Goal: Check status: Check status

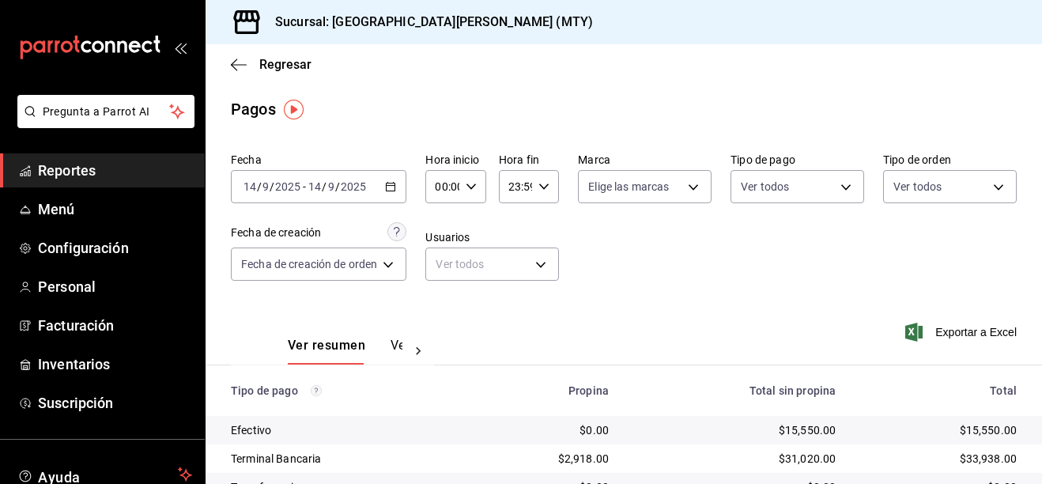
click at [394, 183] on icon "button" at bounding box center [390, 186] width 11 height 11
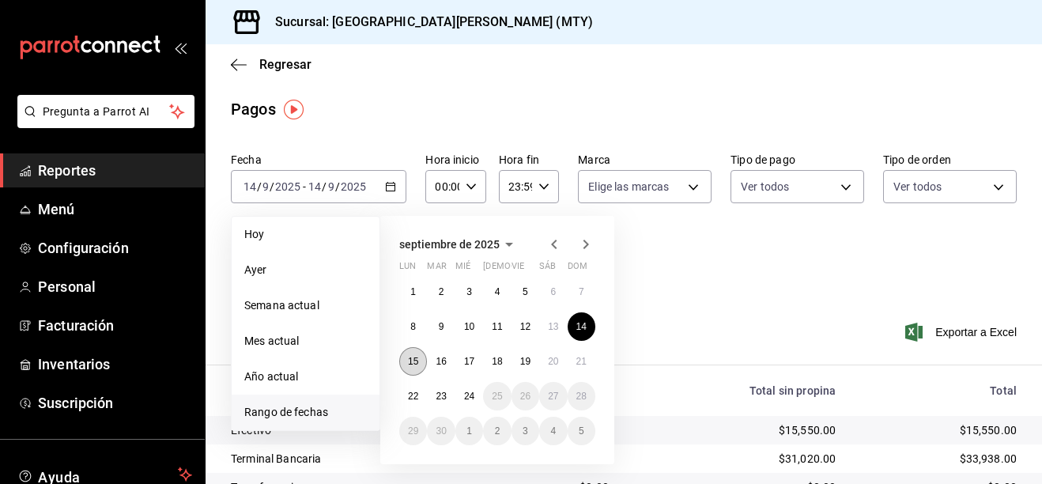
click at [413, 360] on abbr "15" at bounding box center [413, 361] width 10 height 11
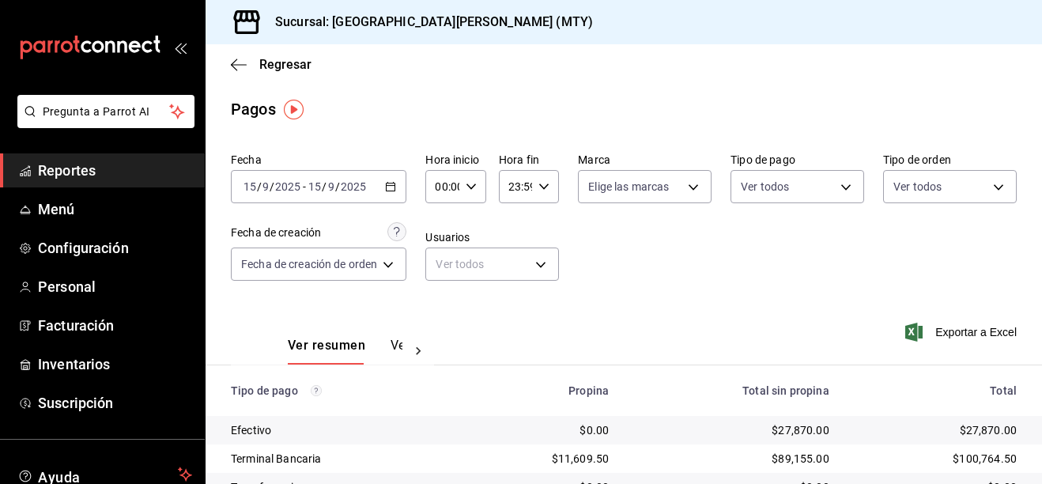
click at [396, 188] on icon "button" at bounding box center [390, 186] width 11 height 11
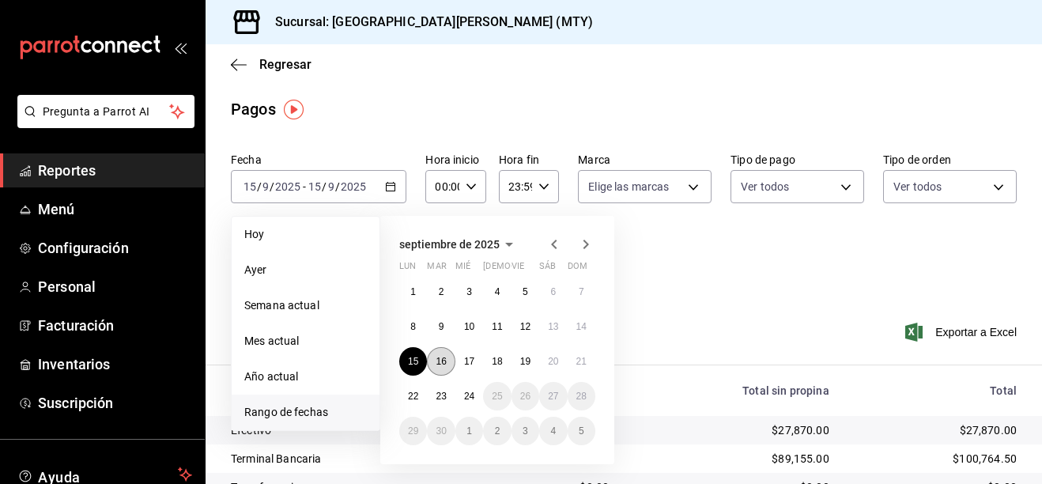
click at [443, 372] on button "16" at bounding box center [441, 361] width 28 height 28
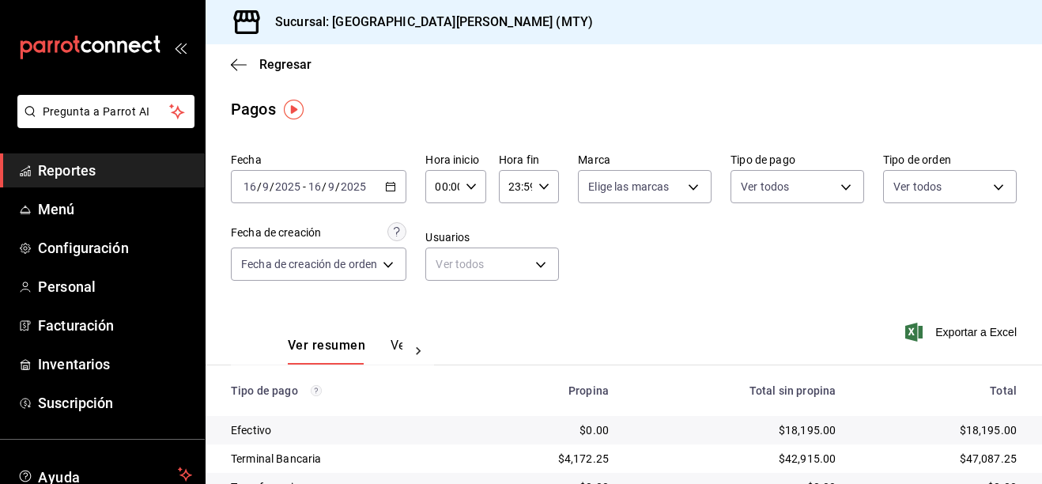
click at [396, 184] on icon "button" at bounding box center [390, 186] width 11 height 11
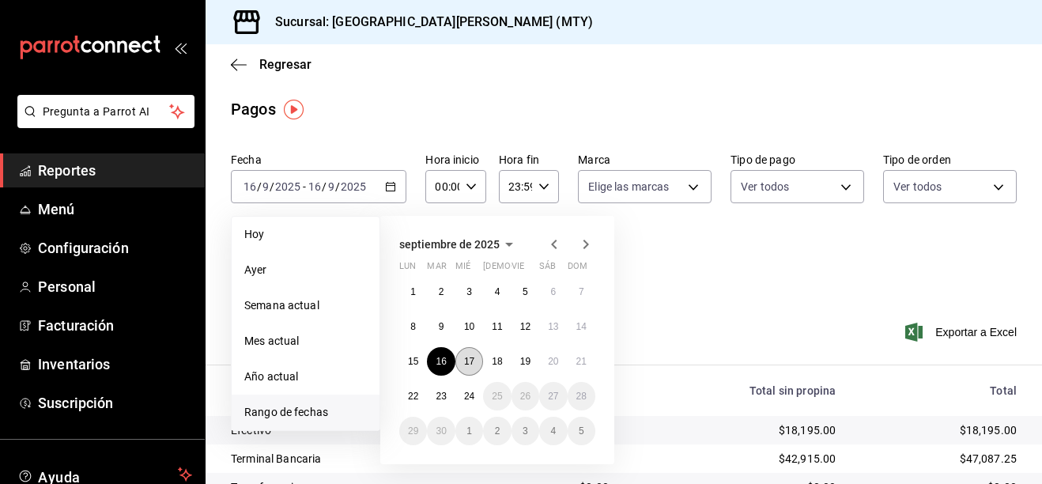
click at [471, 369] on button "17" at bounding box center [469, 361] width 28 height 28
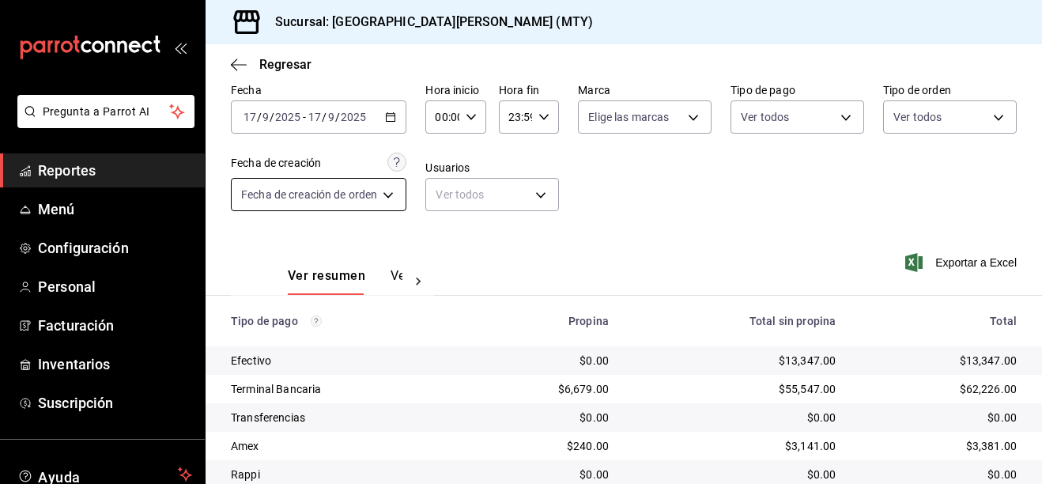
scroll to position [50, 0]
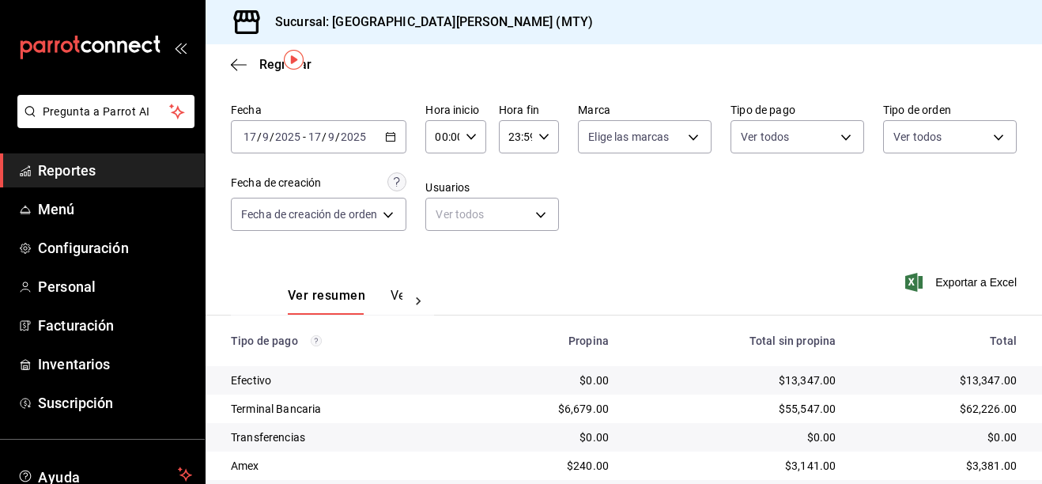
click at [396, 135] on icon "button" at bounding box center [390, 136] width 11 height 11
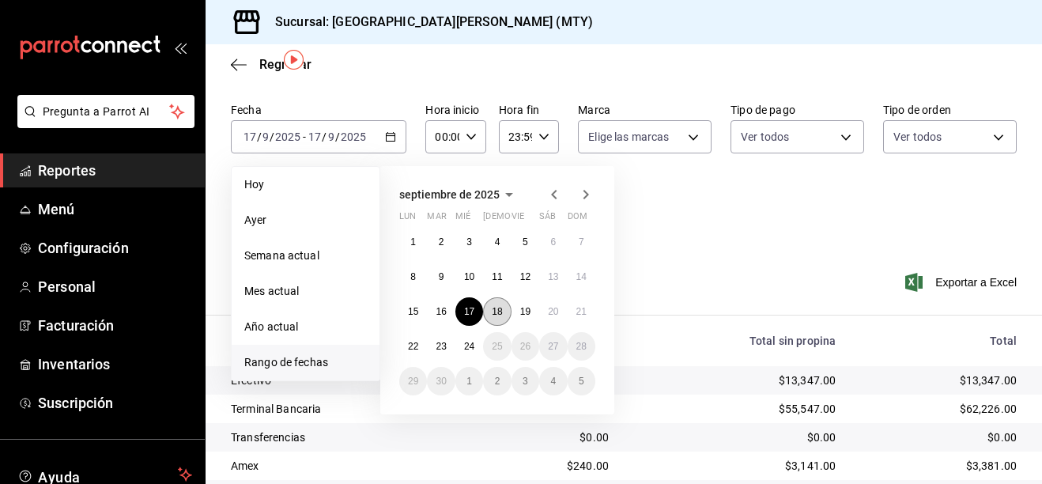
click at [494, 312] on abbr "18" at bounding box center [497, 311] width 10 height 11
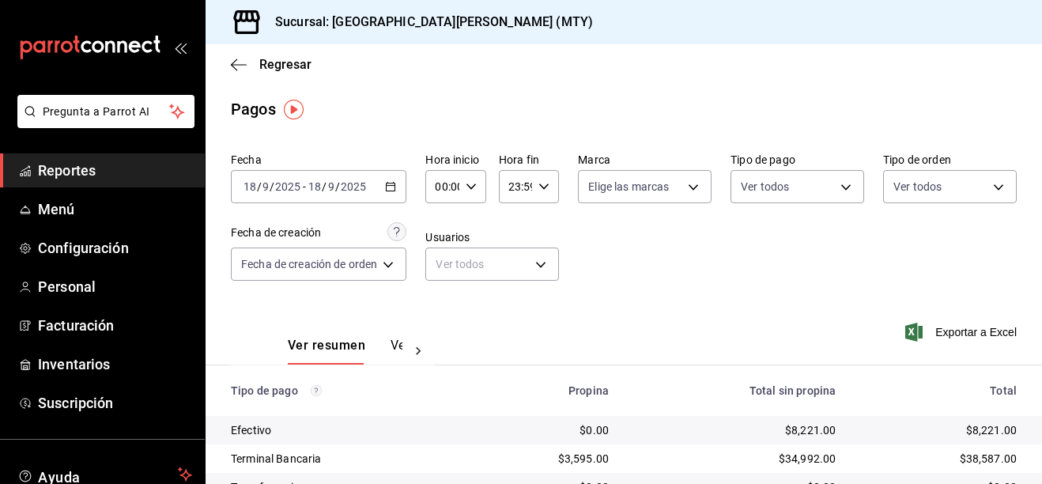
click at [396, 186] on icon "button" at bounding box center [390, 186] width 11 height 11
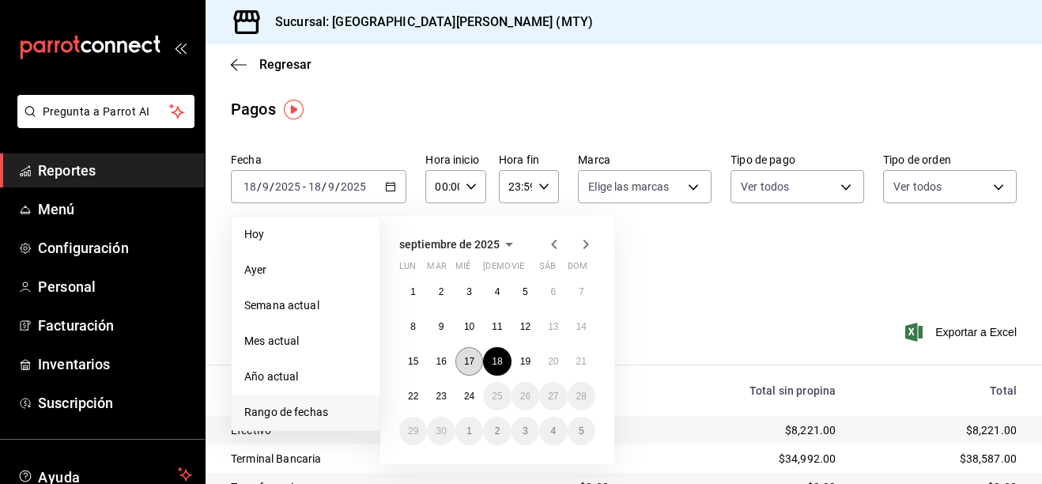
click at [470, 360] on abbr "17" at bounding box center [469, 361] width 10 height 11
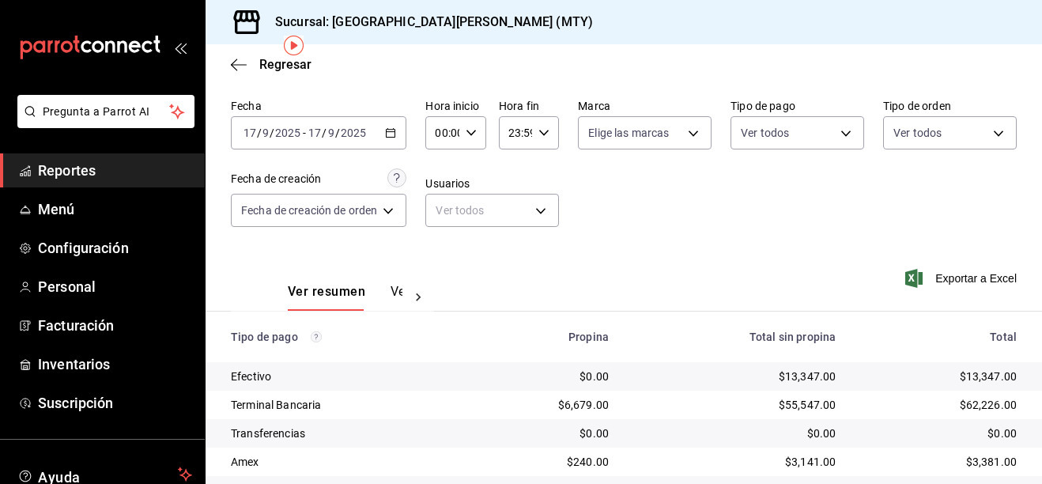
scroll to position [50, 0]
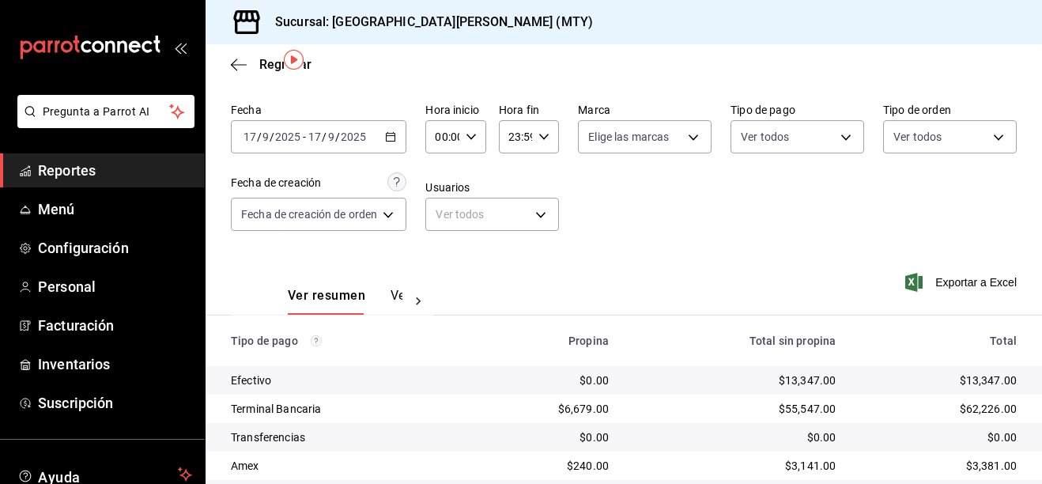
click at [391, 136] on \(Stroke\) "button" at bounding box center [391, 135] width 9 height 1
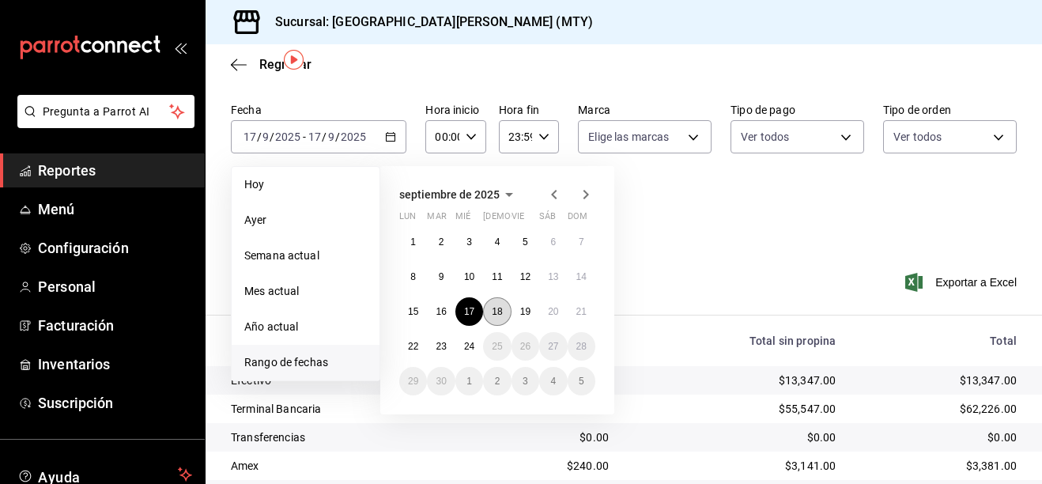
click at [485, 315] on button "18" at bounding box center [497, 311] width 28 height 28
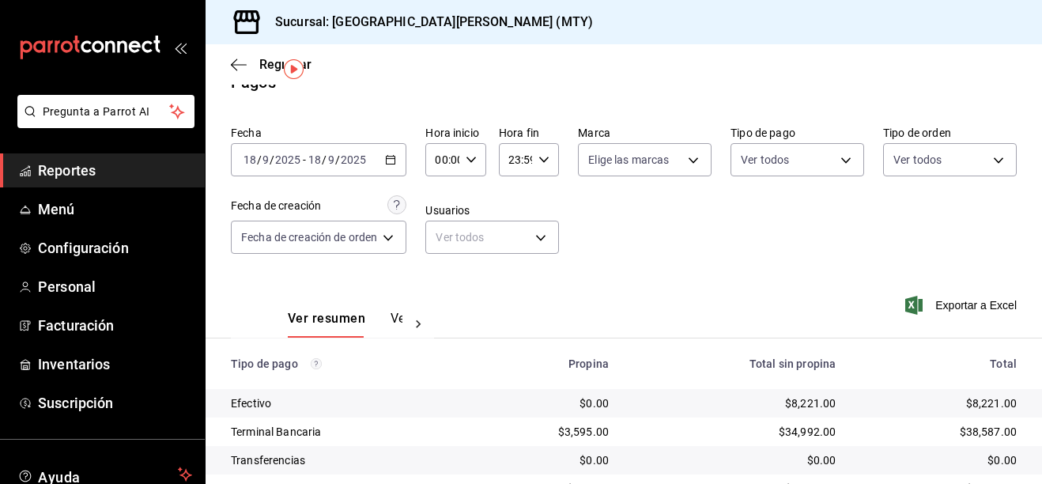
scroll to position [79, 0]
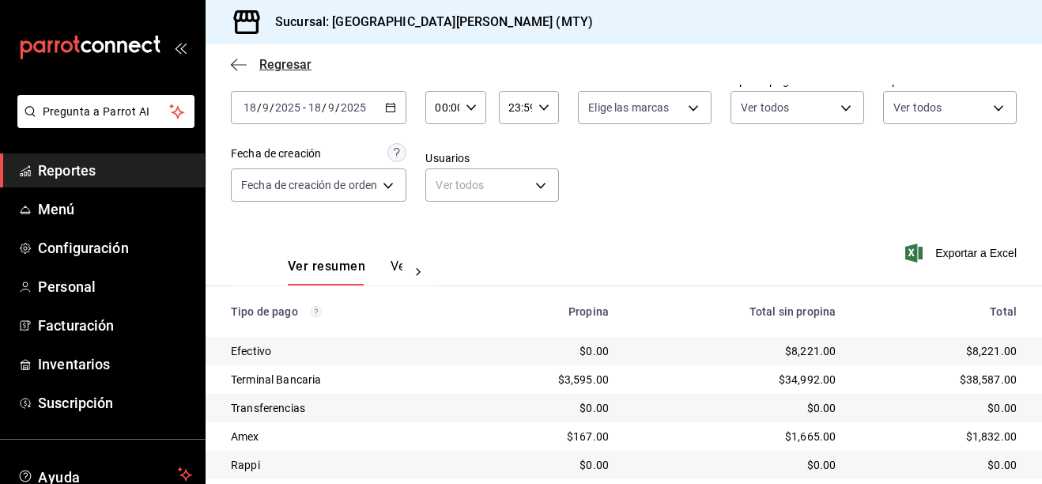
click at [273, 65] on span "Regresar" at bounding box center [285, 64] width 52 height 15
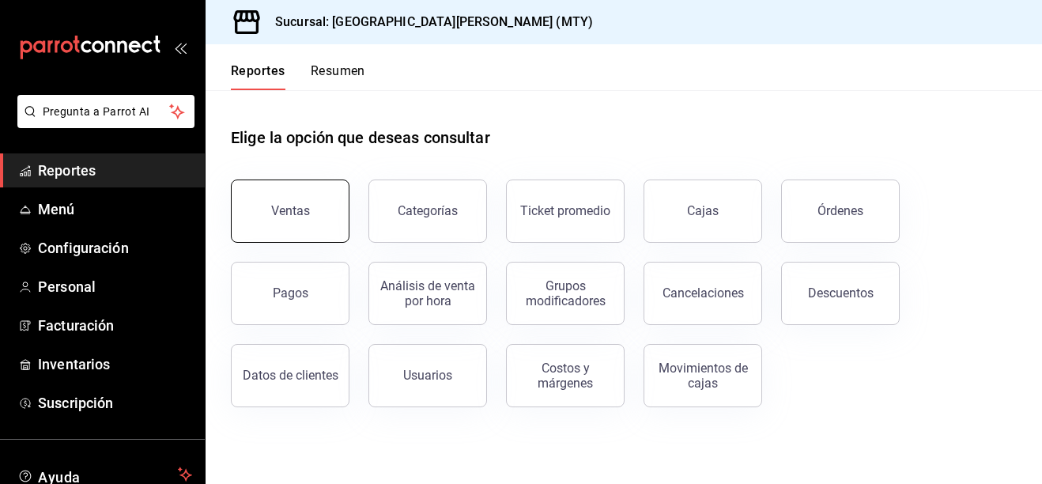
click at [276, 212] on div "Ventas" at bounding box center [290, 210] width 39 height 15
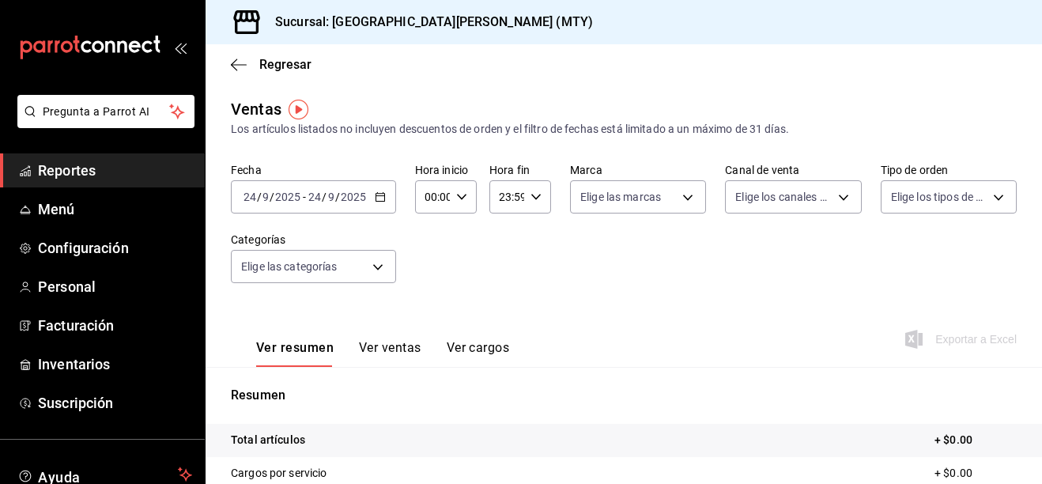
click at [377, 190] on div "[DATE] [DATE] - [DATE] [DATE]" at bounding box center [313, 196] width 165 height 33
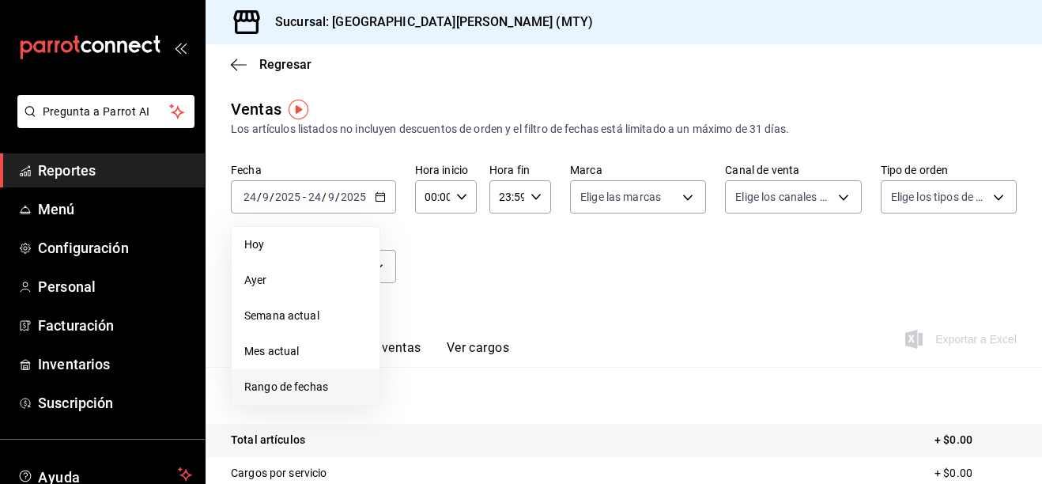
click at [262, 386] on span "Rango de fechas" at bounding box center [305, 387] width 123 height 17
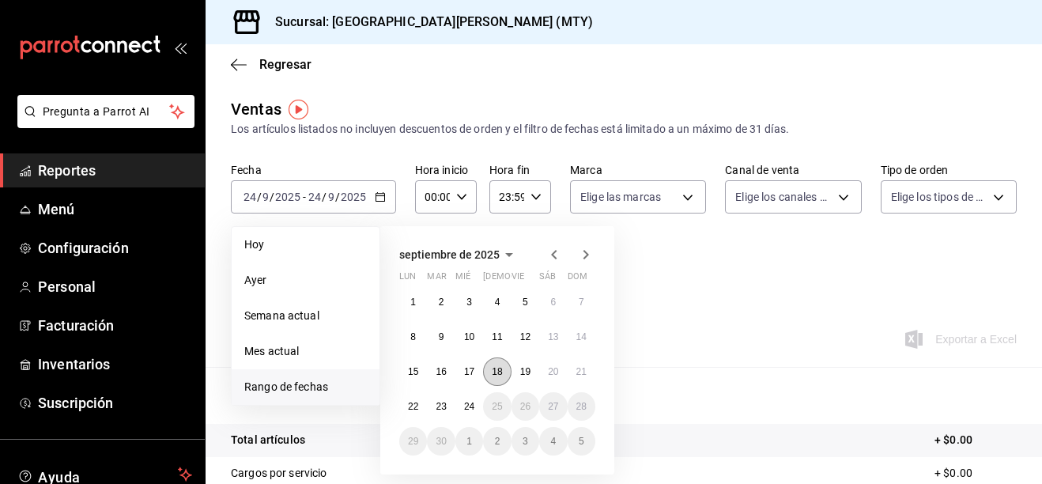
click at [504, 364] on button "18" at bounding box center [497, 371] width 28 height 28
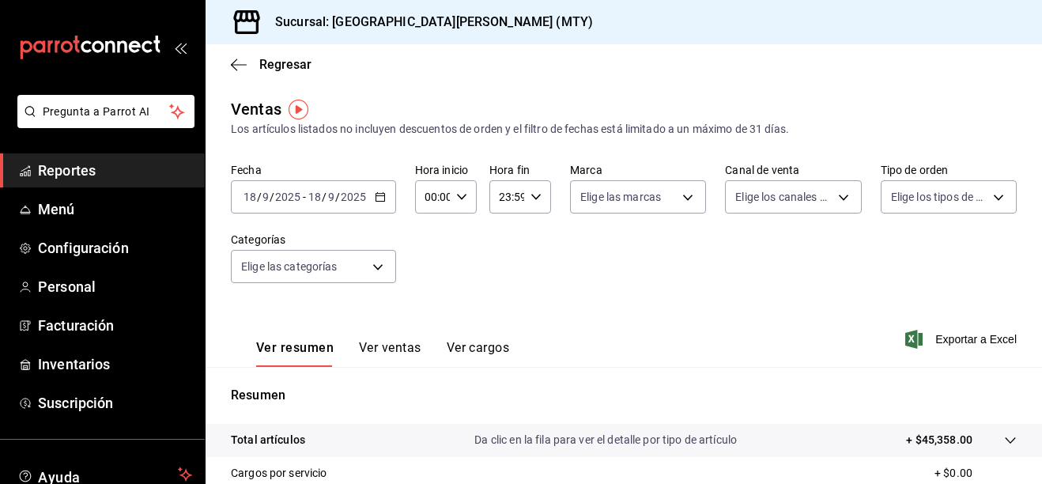
click at [384, 202] on icon "button" at bounding box center [380, 196] width 11 height 11
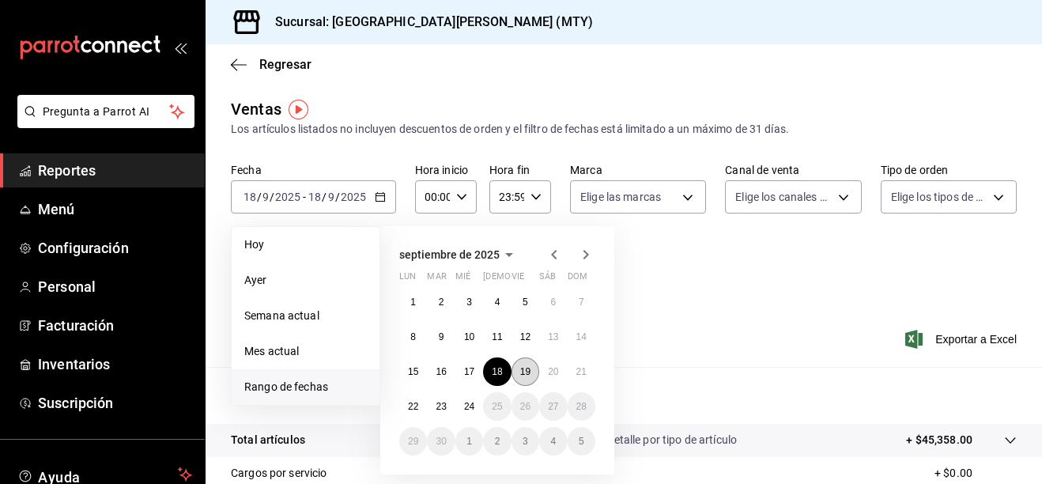
click at [523, 375] on button "19" at bounding box center [525, 371] width 28 height 28
click at [523, 375] on abbr "19" at bounding box center [525, 371] width 10 height 11
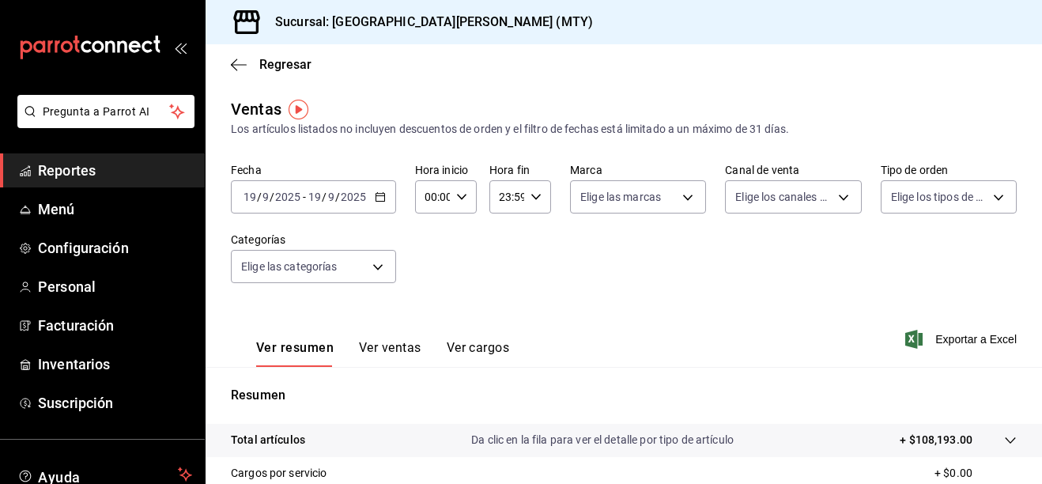
click at [386, 198] on div "[DATE] [DATE] - [DATE] [DATE]" at bounding box center [313, 196] width 165 height 33
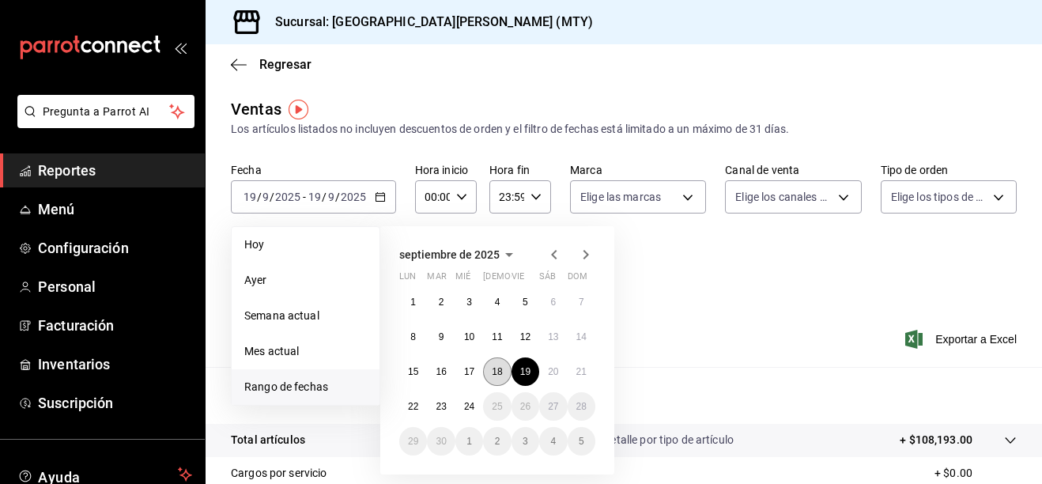
click at [492, 361] on button "18" at bounding box center [497, 371] width 28 height 28
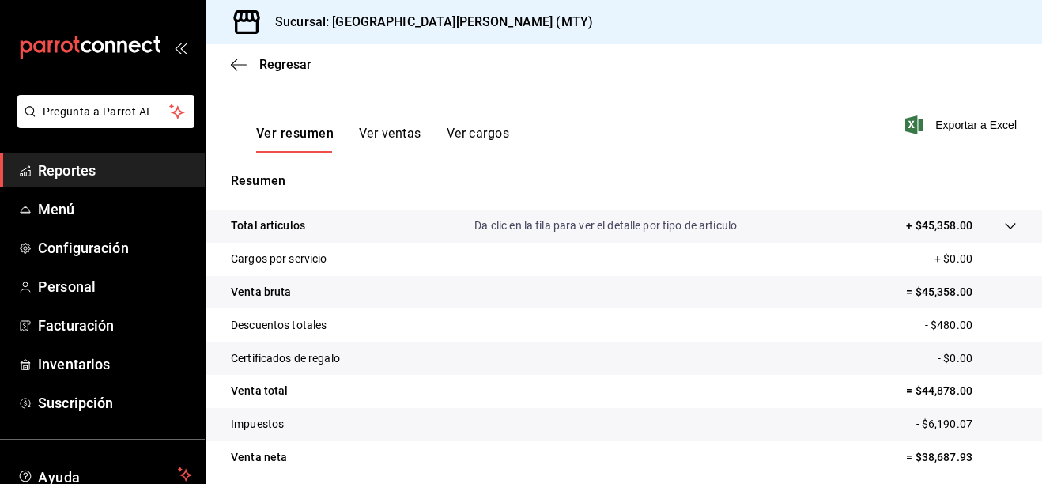
scroll to position [273, 0]
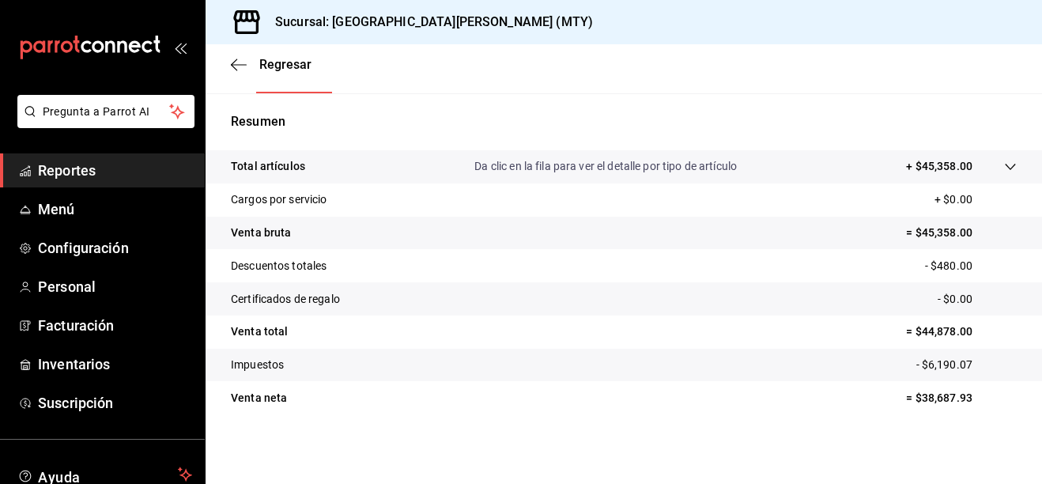
click at [255, 56] on div "Regresar" at bounding box center [624, 64] width 836 height 40
click at [269, 62] on span "Regresar" at bounding box center [285, 64] width 52 height 15
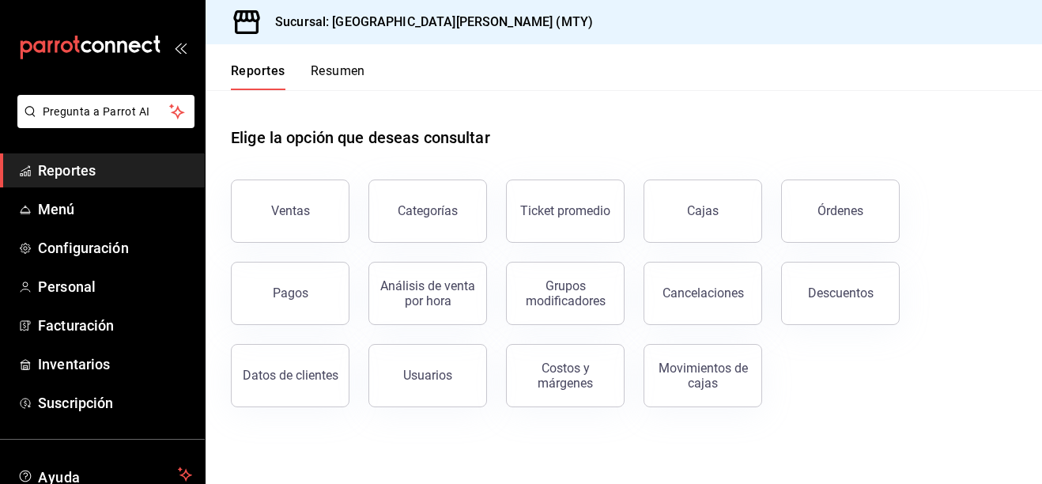
drag, startPoint x: 237, startPoint y: 318, endPoint x: 231, endPoint y: 334, distance: 17.8
click at [231, 334] on div "Ventas Categorías Ticket promedio Cajas Órdenes Pagos Análisis de venta por hor…" at bounding box center [614, 283] width 805 height 247
click at [272, 292] on button "Pagos" at bounding box center [290, 293] width 119 height 63
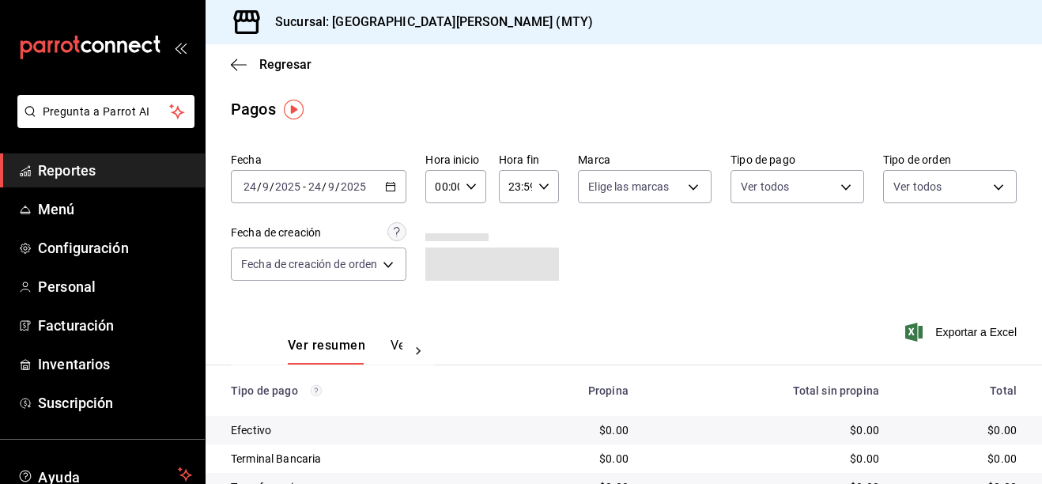
click at [396, 183] on icon "button" at bounding box center [390, 186] width 11 height 11
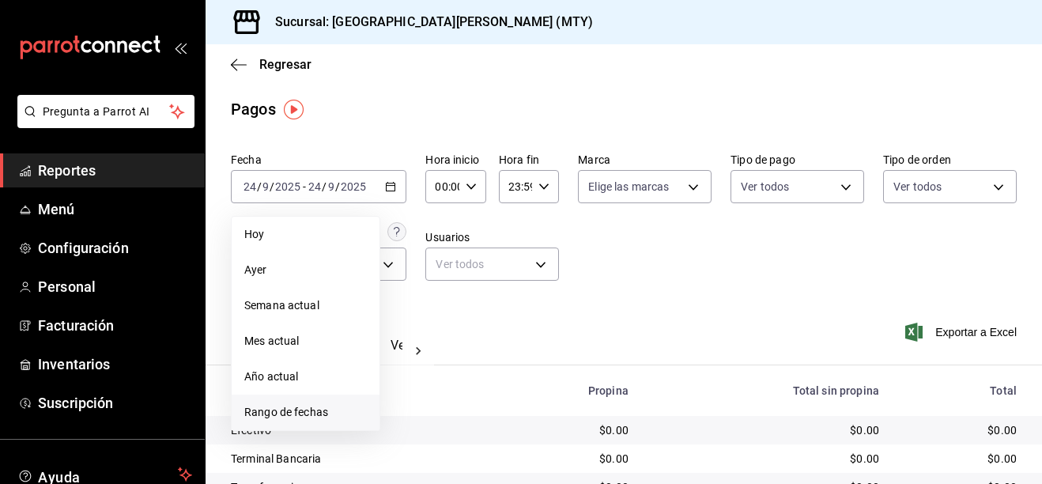
click at [277, 406] on span "Rango de fechas" at bounding box center [305, 412] width 123 height 17
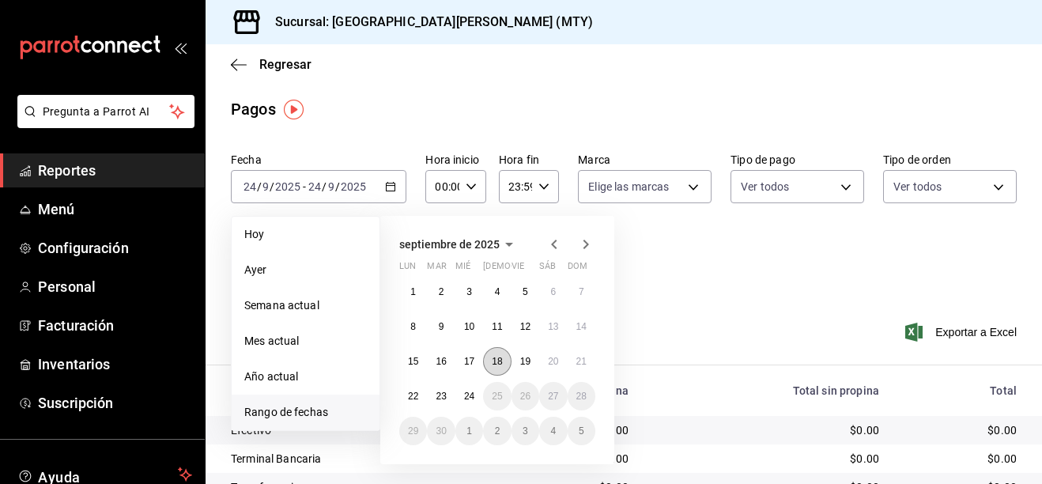
click at [501, 355] on button "18" at bounding box center [497, 361] width 28 height 28
click at [500, 355] on button "18" at bounding box center [497, 361] width 28 height 28
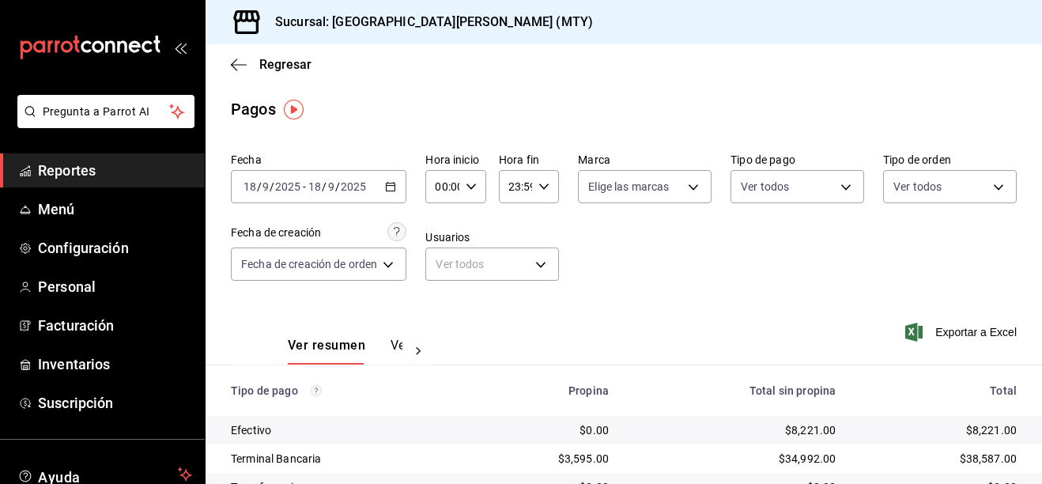
click at [390, 180] on div "[DATE] [DATE] - [DATE] [DATE]" at bounding box center [318, 186] width 175 height 33
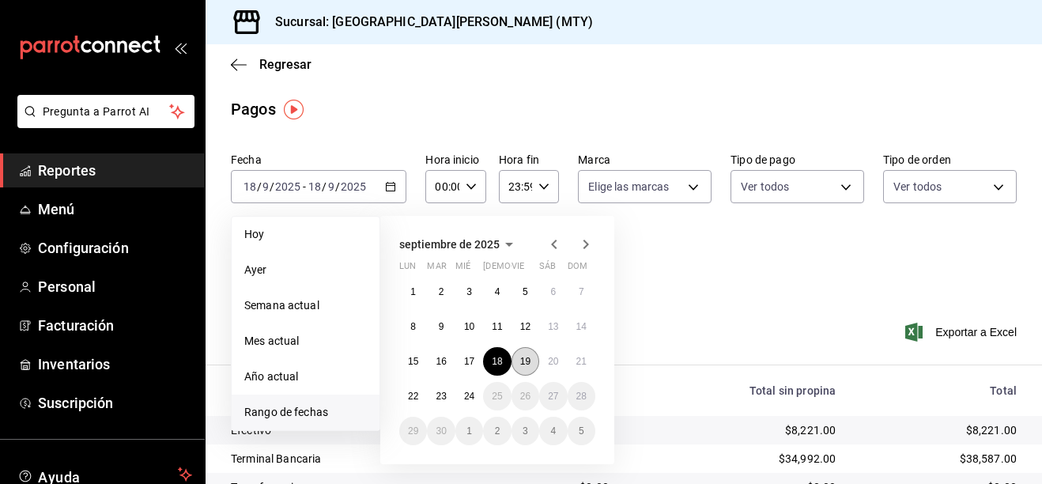
click at [530, 366] on abbr "19" at bounding box center [525, 361] width 10 height 11
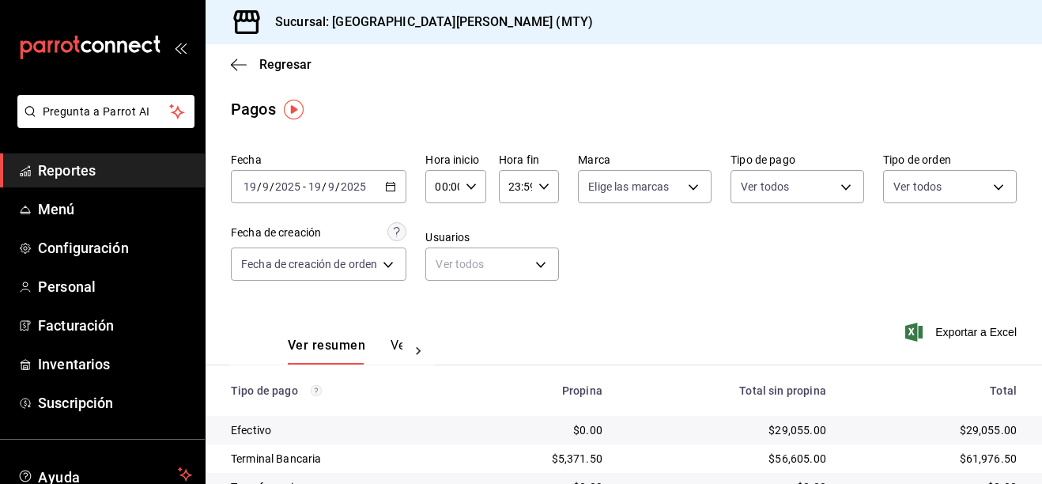
click at [389, 187] on icon "button" at bounding box center [390, 186] width 11 height 11
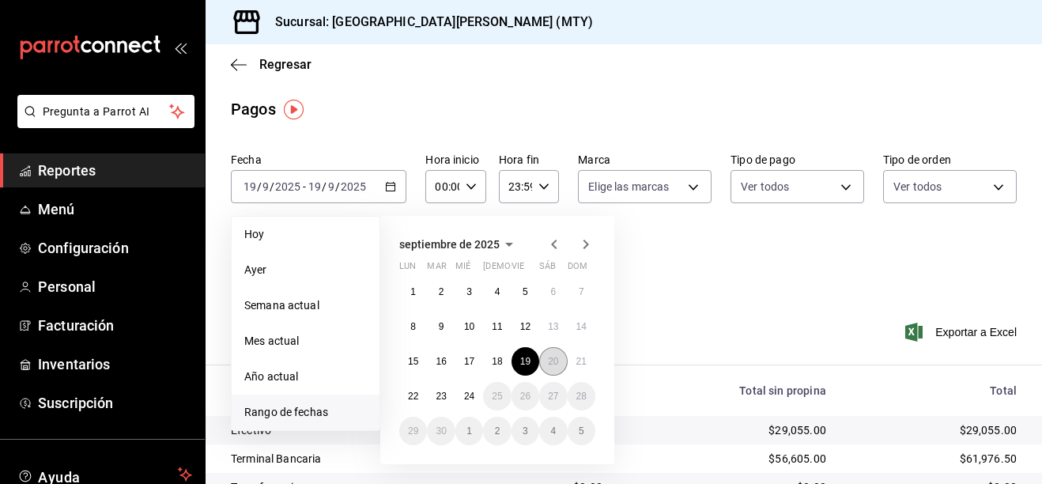
click at [556, 364] on abbr "20" at bounding box center [553, 361] width 10 height 11
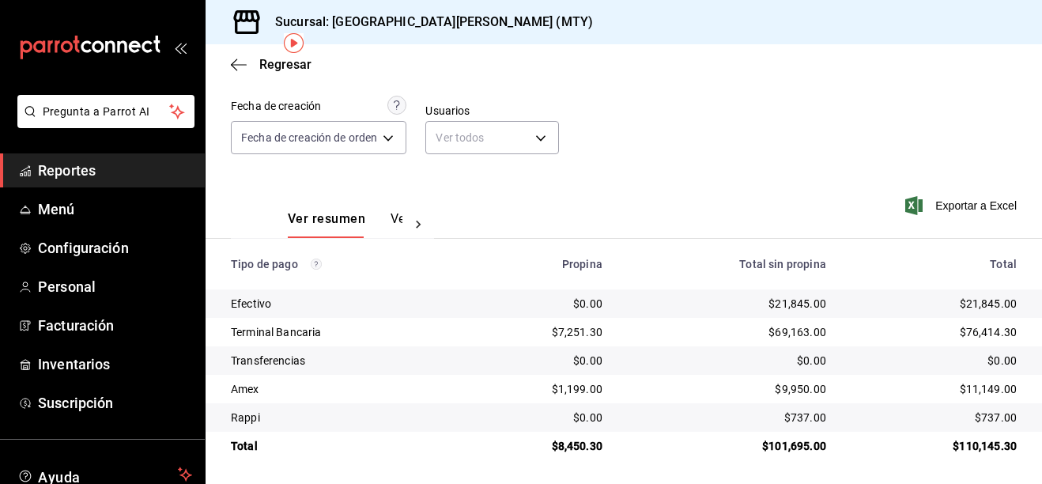
scroll to position [129, 0]
